Goal: Navigation & Orientation: Find specific page/section

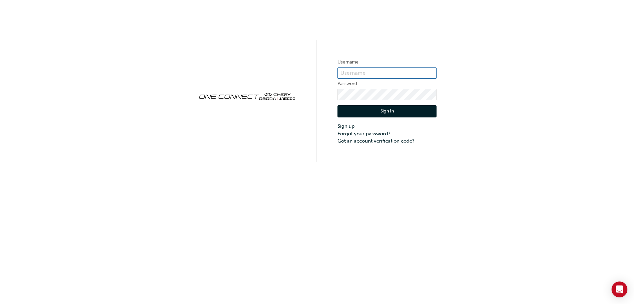
type input "OJAU366"
click at [366, 108] on button "Sign In" at bounding box center [387, 111] width 99 height 13
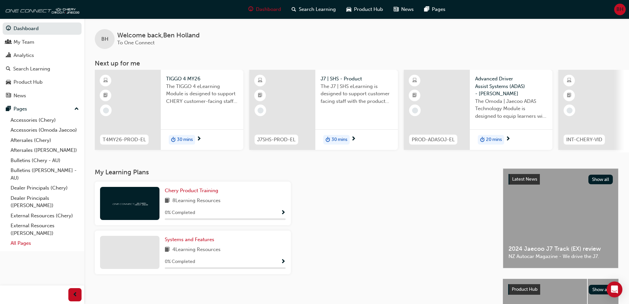
click at [23, 242] on link "All Pages" at bounding box center [45, 243] width 74 height 10
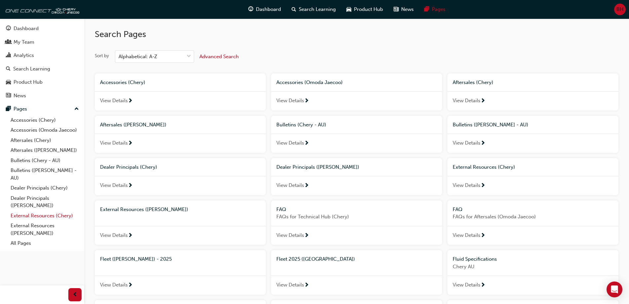
click at [33, 215] on link "External Resources (Chery)" at bounding box center [45, 215] width 74 height 10
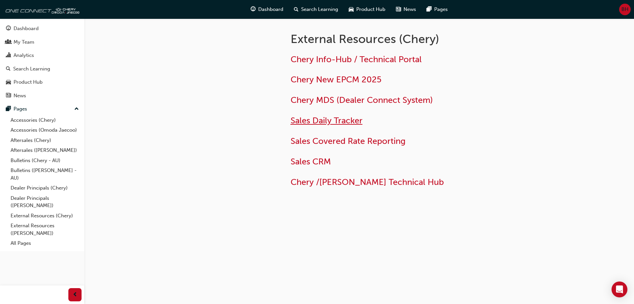
click at [322, 119] on span "Sales Daily Tracker" at bounding box center [327, 120] width 72 height 10
